Goal: Task Accomplishment & Management: Use online tool/utility

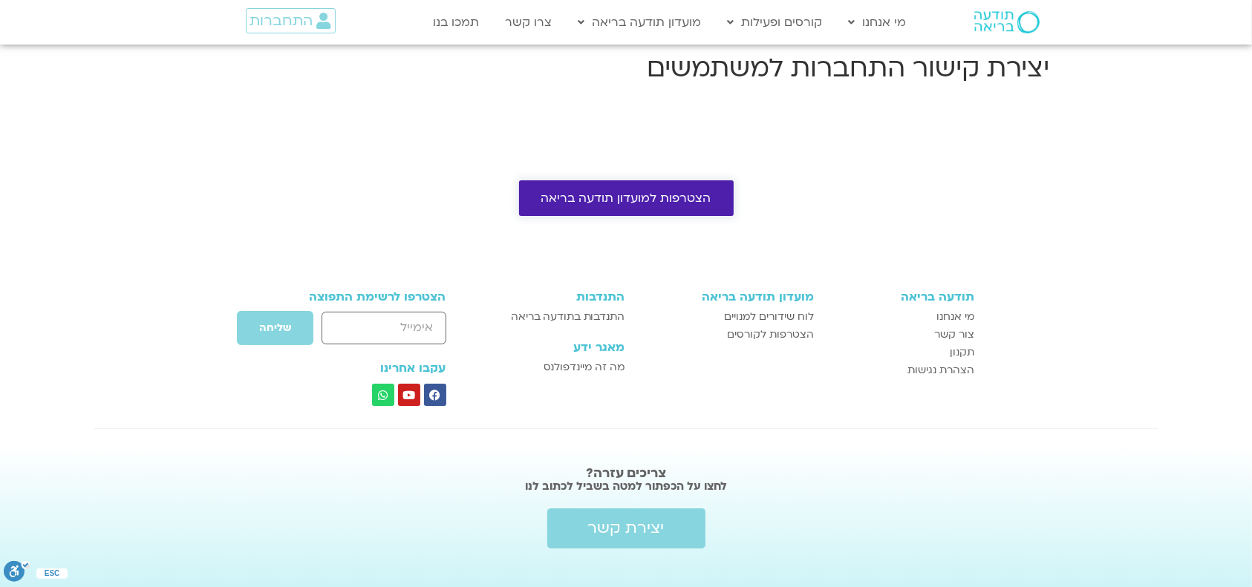
click at [677, 203] on span "הצטרפות למועדון תודעה בריאה" at bounding box center [626, 198] width 170 height 13
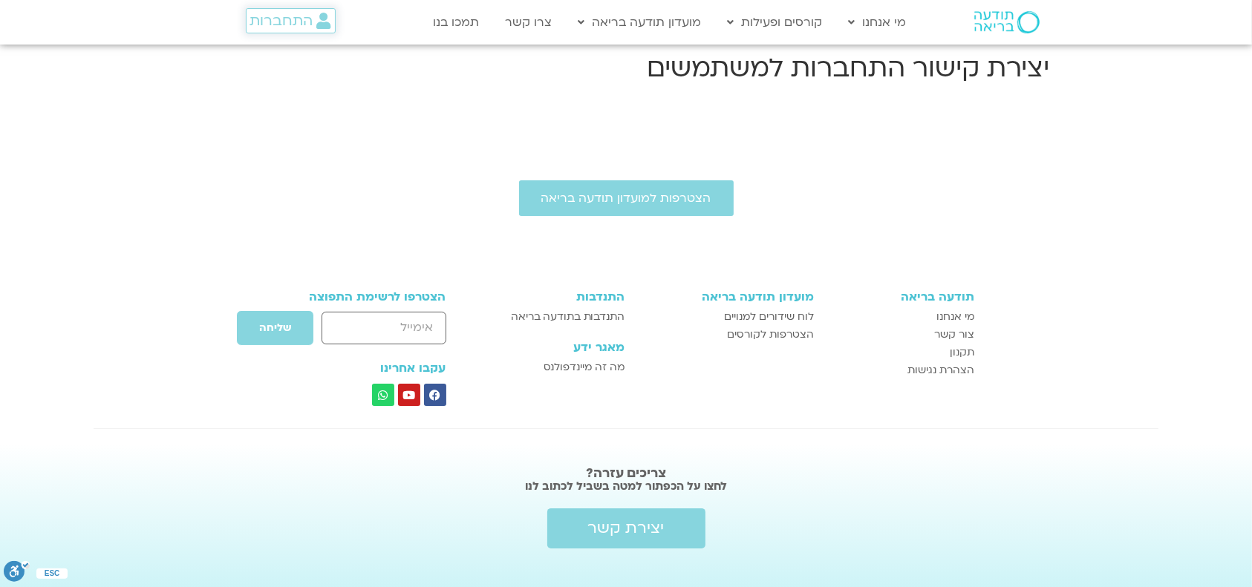
click at [276, 19] on span "התחברות" at bounding box center [281, 21] width 63 height 16
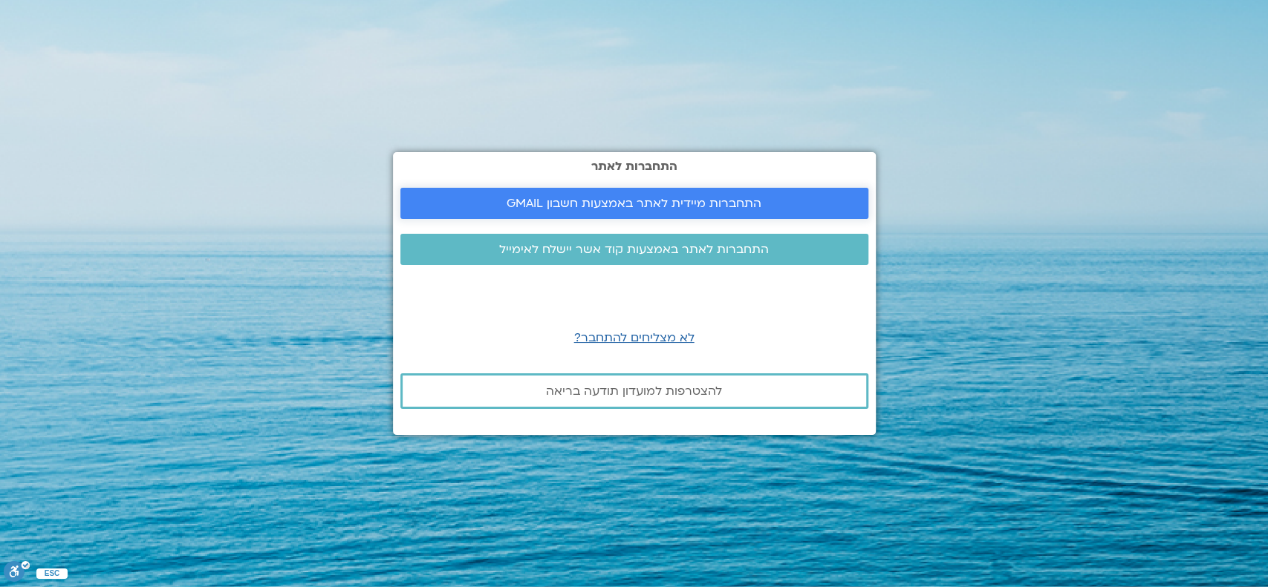
click at [594, 205] on span "התחברות מיידית לאתר באמצעות חשבון GMAIL" at bounding box center [634, 203] width 255 height 13
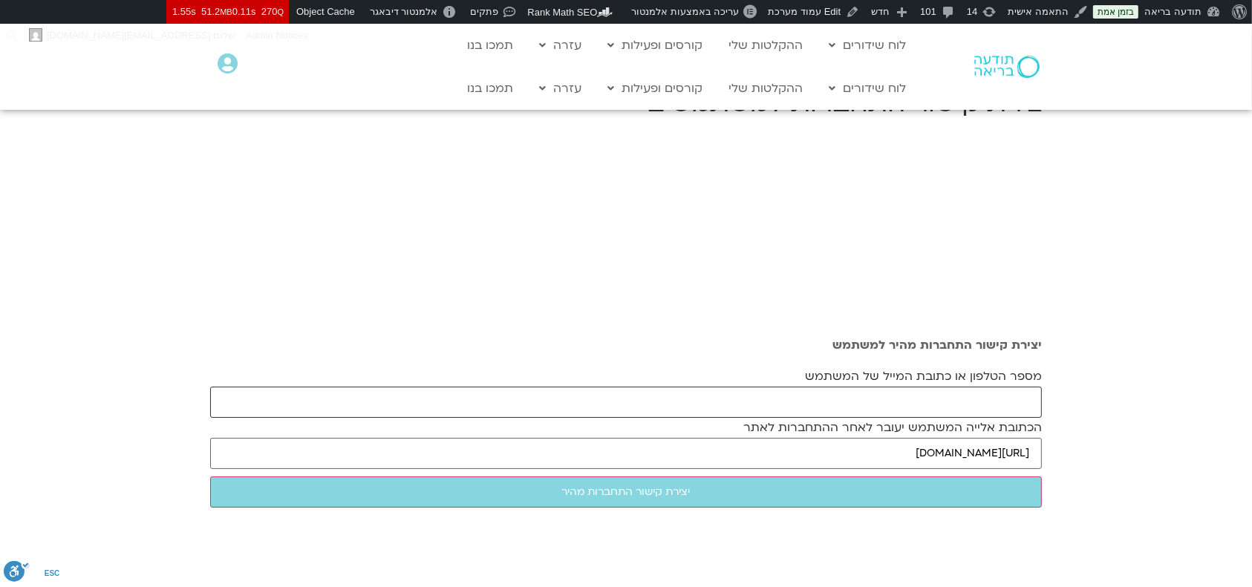
click at [707, 405] on input "מספר הטלפון או כתובת המייל של המשתמש" at bounding box center [626, 402] width 832 height 31
paste input "mayaziv10@gmail.com"
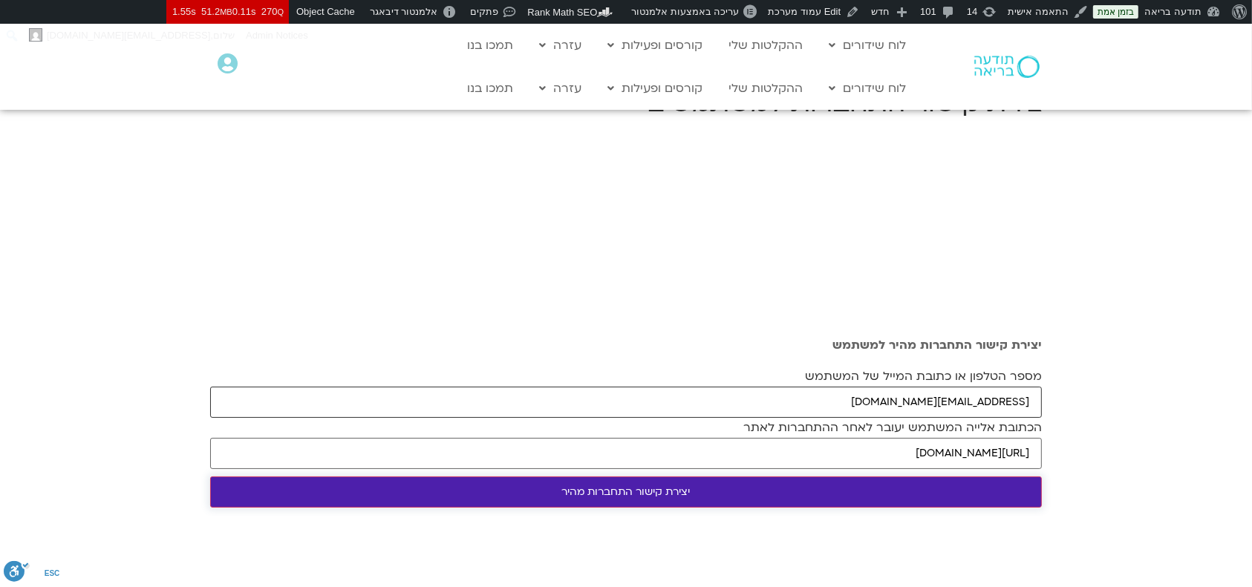
type input "mayaziv10@gmail.com"
click at [695, 483] on input "יצירת קישור התחברות מהיר" at bounding box center [626, 492] width 832 height 31
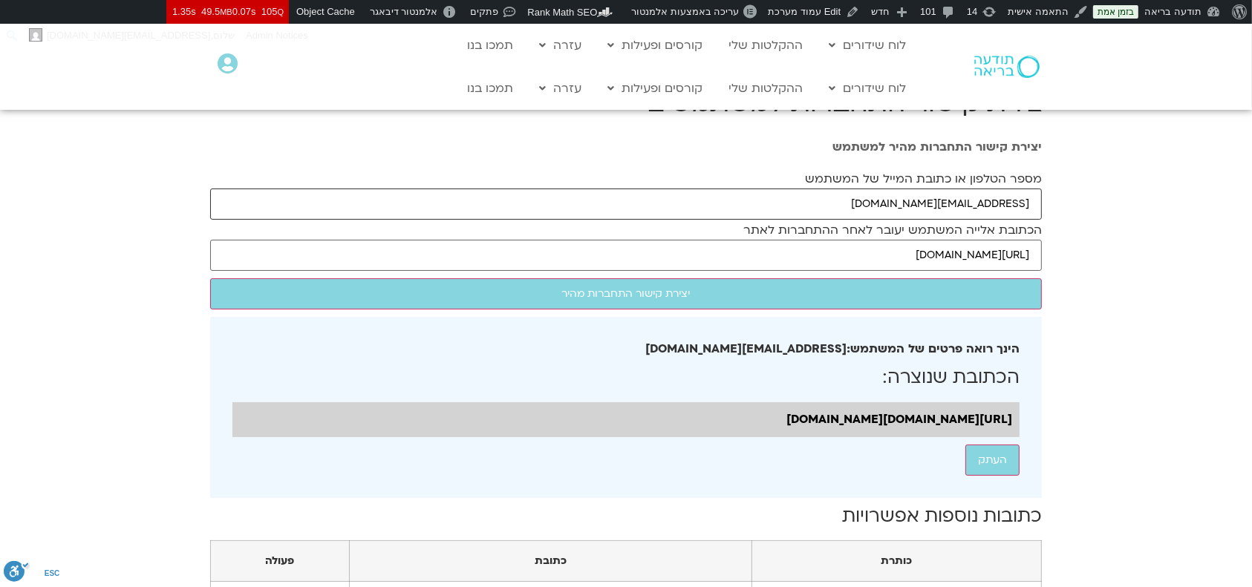
drag, startPoint x: 887, startPoint y: 201, endPoint x: 1093, endPoint y: 227, distance: 208.1
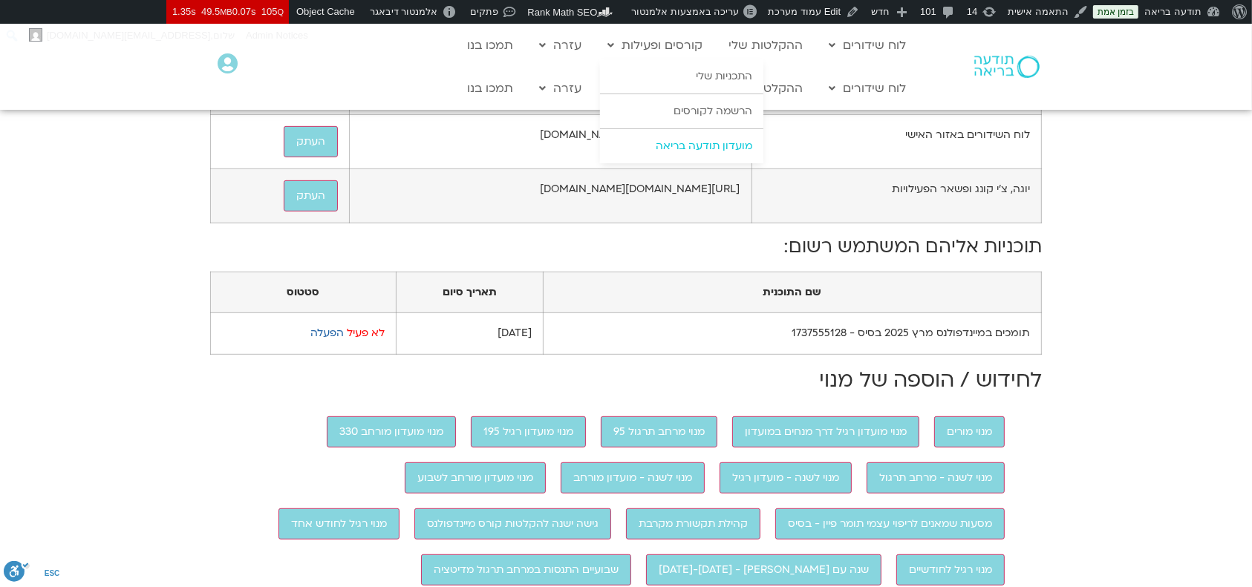
scroll to position [990, 0]
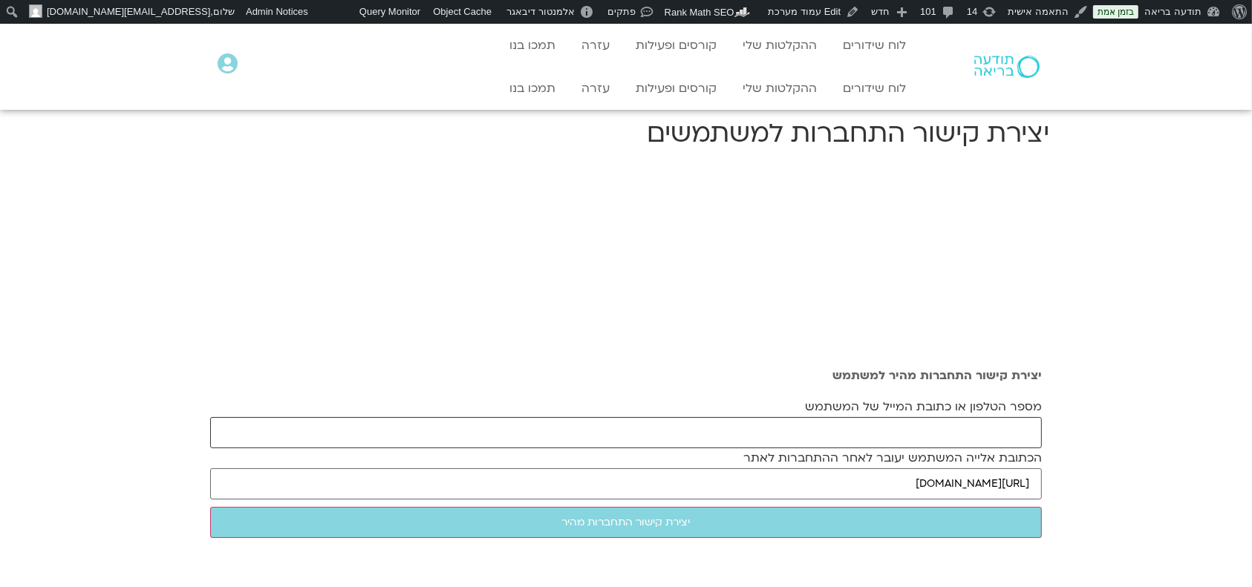
click at [963, 426] on input "מספר הטלפון או כתובת המייל של המשתמש" at bounding box center [626, 432] width 832 height 31
paste input "[EMAIL_ADDRESS][DOMAIN_NAME]"
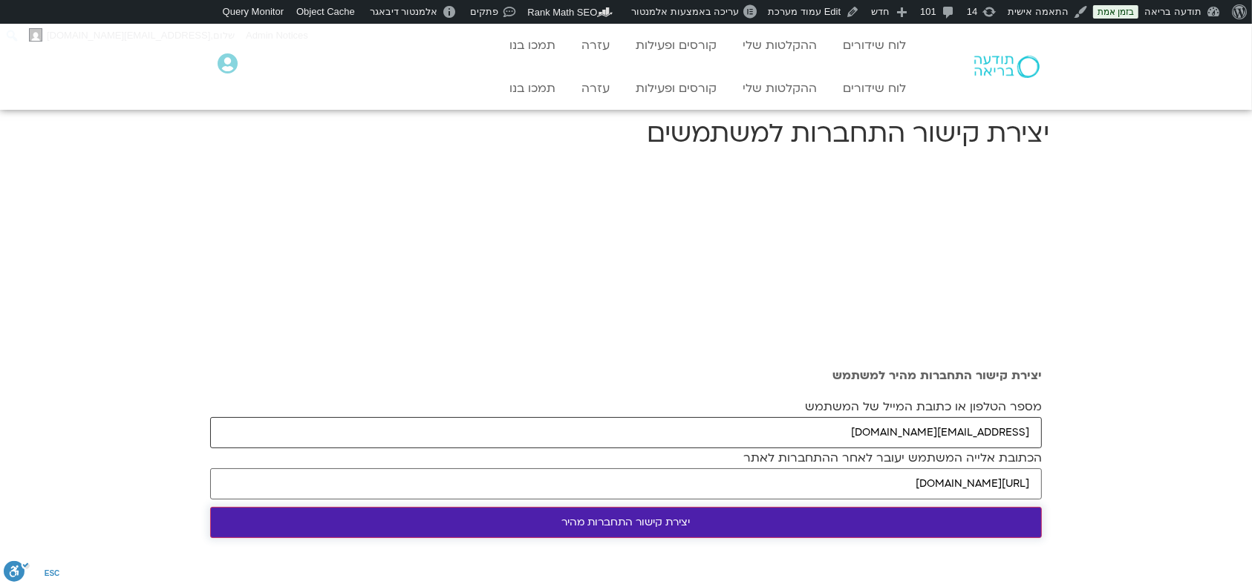
type input "vardaeytan@gmail.com"
click at [887, 514] on div "יצירת קישור התחברות מהיר למשתמש מספר הטלפון או כתובת המייל של המשתמש vardaeytan…" at bounding box center [626, 458] width 847 height 192
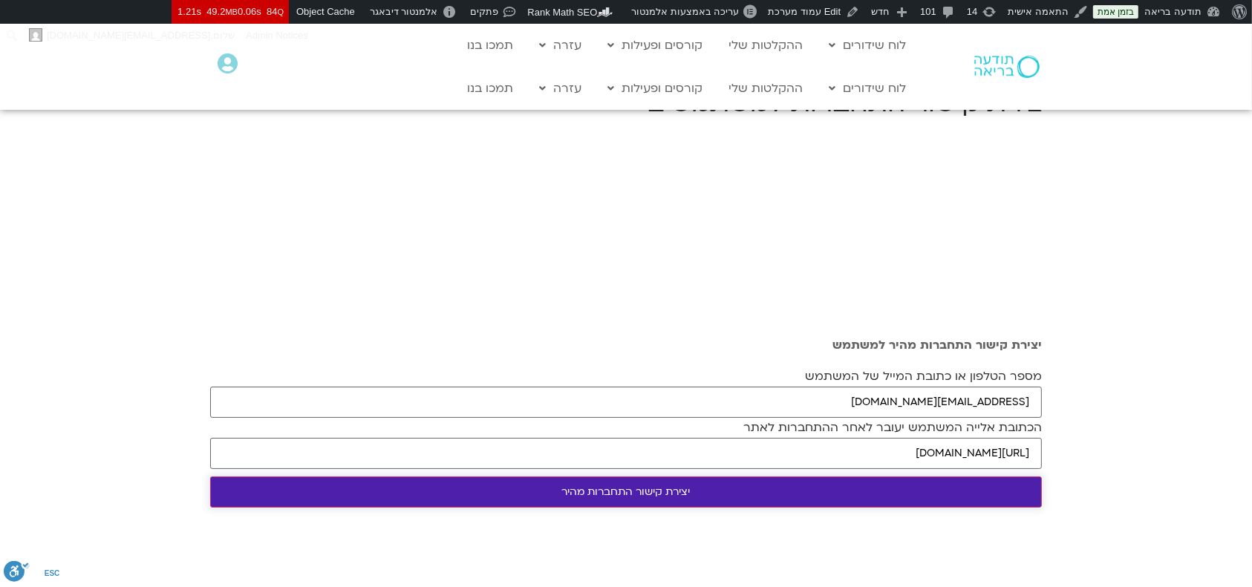
click at [856, 487] on input "יצירת קישור התחברות מהיר" at bounding box center [626, 492] width 832 height 31
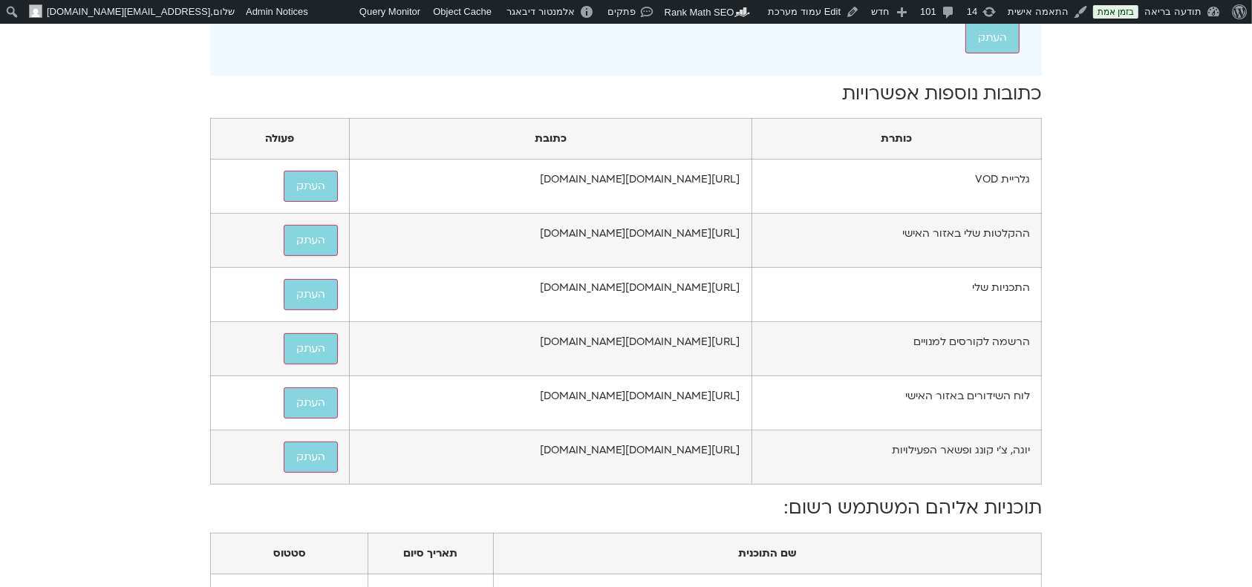
scroll to position [891, 0]
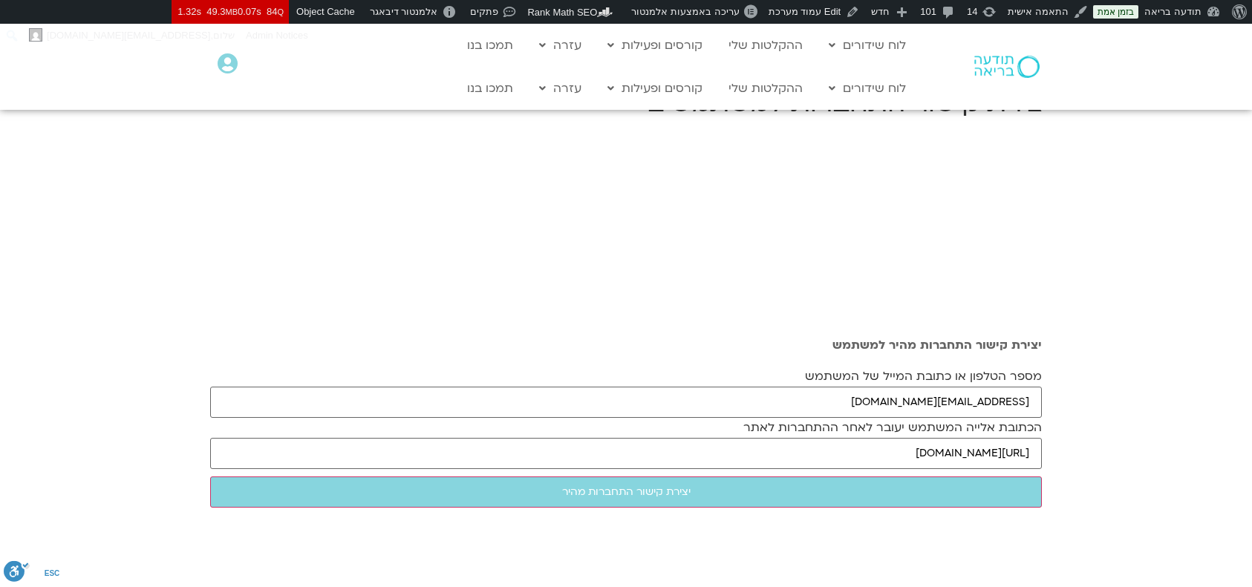
click at [873, 498] on input "יצירת קישור התחברות מהיר" at bounding box center [626, 492] width 832 height 31
